Goal: Book appointment/travel/reservation

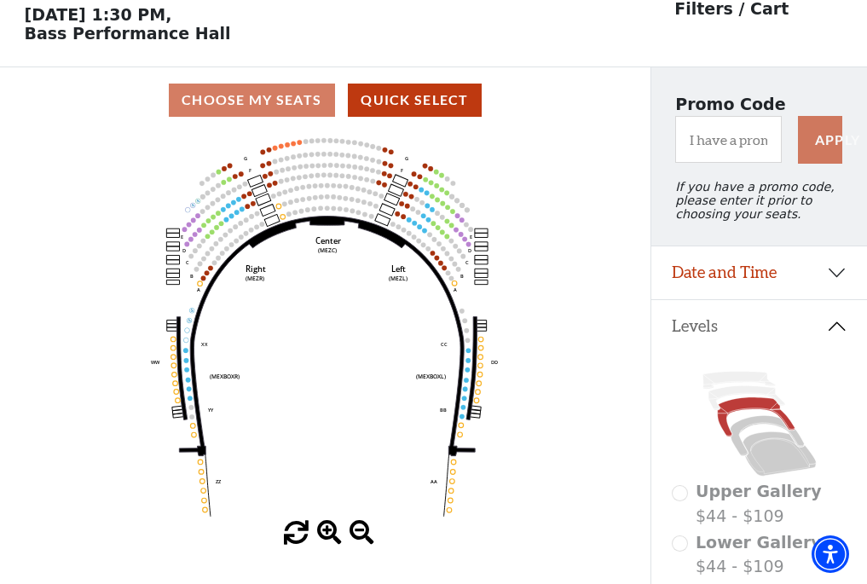
scroll to position [79, 0]
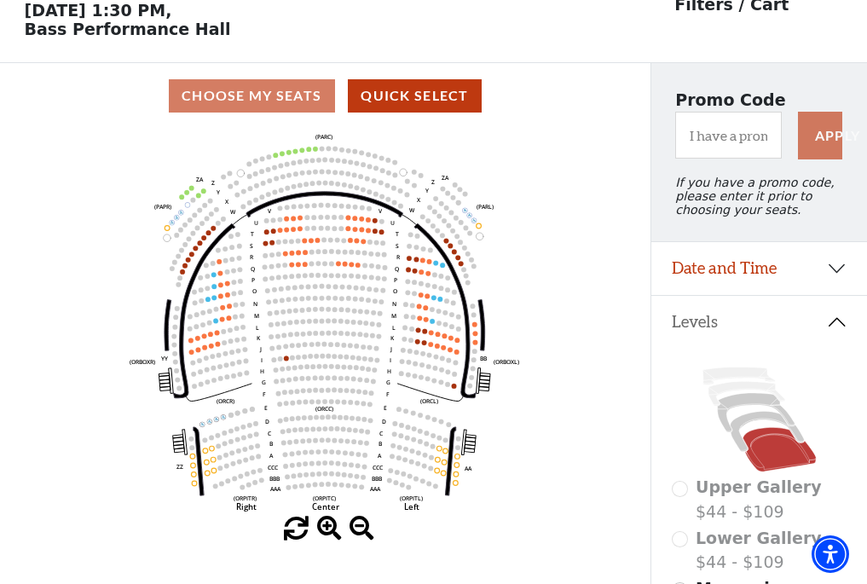
scroll to position [79, 0]
